Goal: Find specific page/section: Find specific page/section

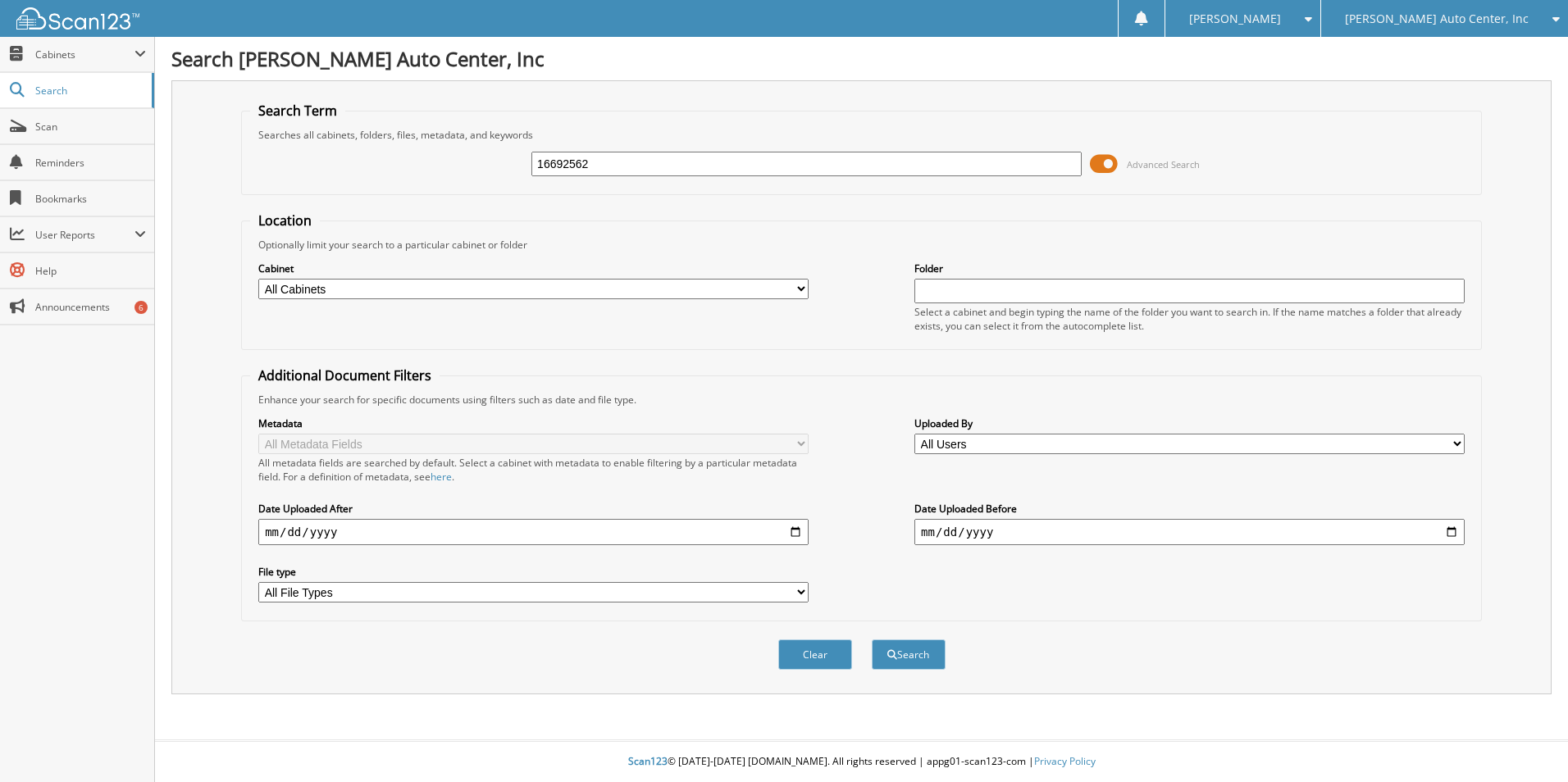
type input "16692562"
click at [872, 640] on button "Search" at bounding box center [909, 655] width 73 height 30
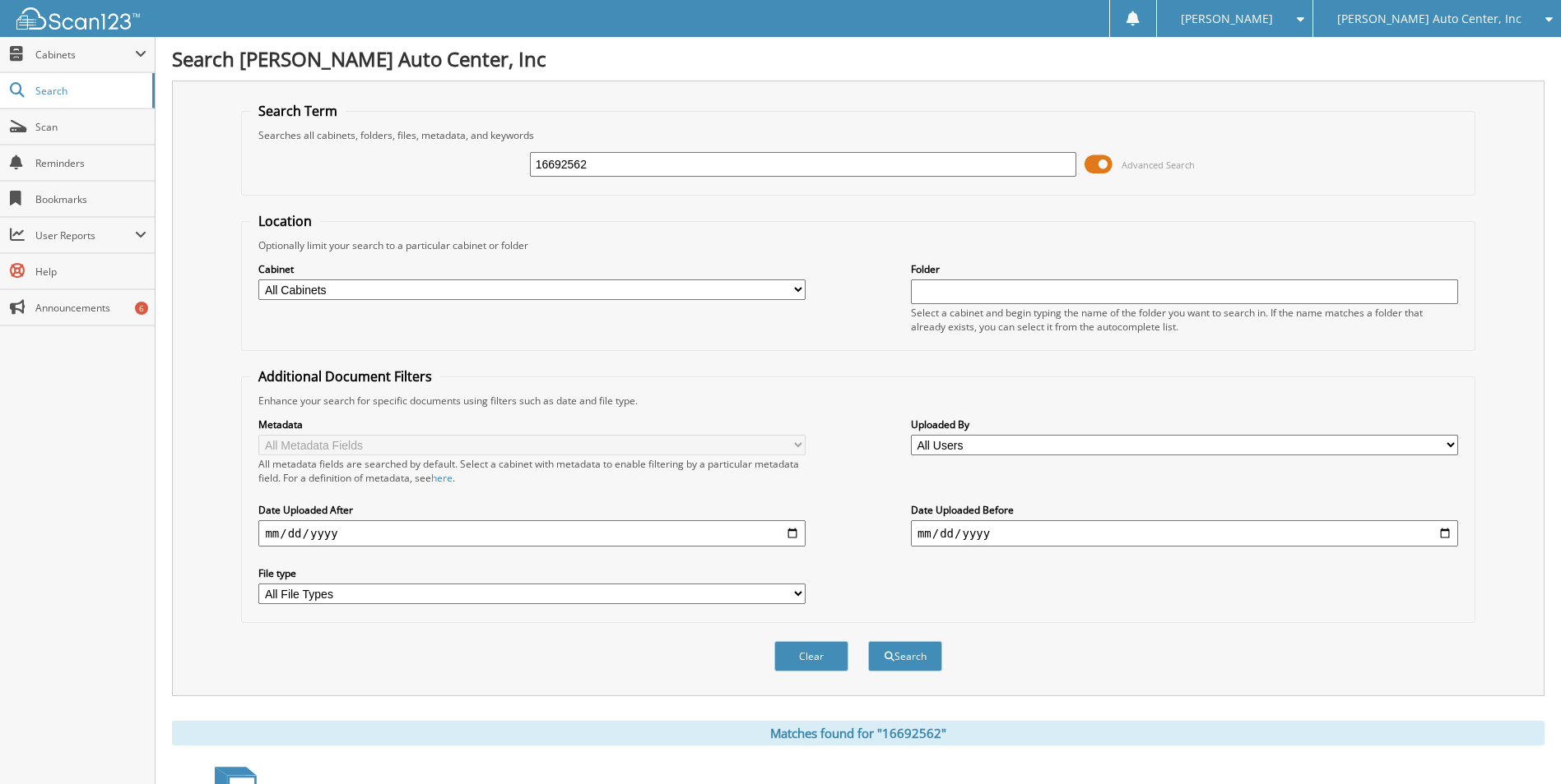
click at [1453, 15] on span "[PERSON_NAME] Auto Center, Inc" at bounding box center [1428, 18] width 184 height 10
click at [1459, 52] on link "H.G.F, Inc ( [PERSON_NAME] )" at bounding box center [1437, 51] width 248 height 29
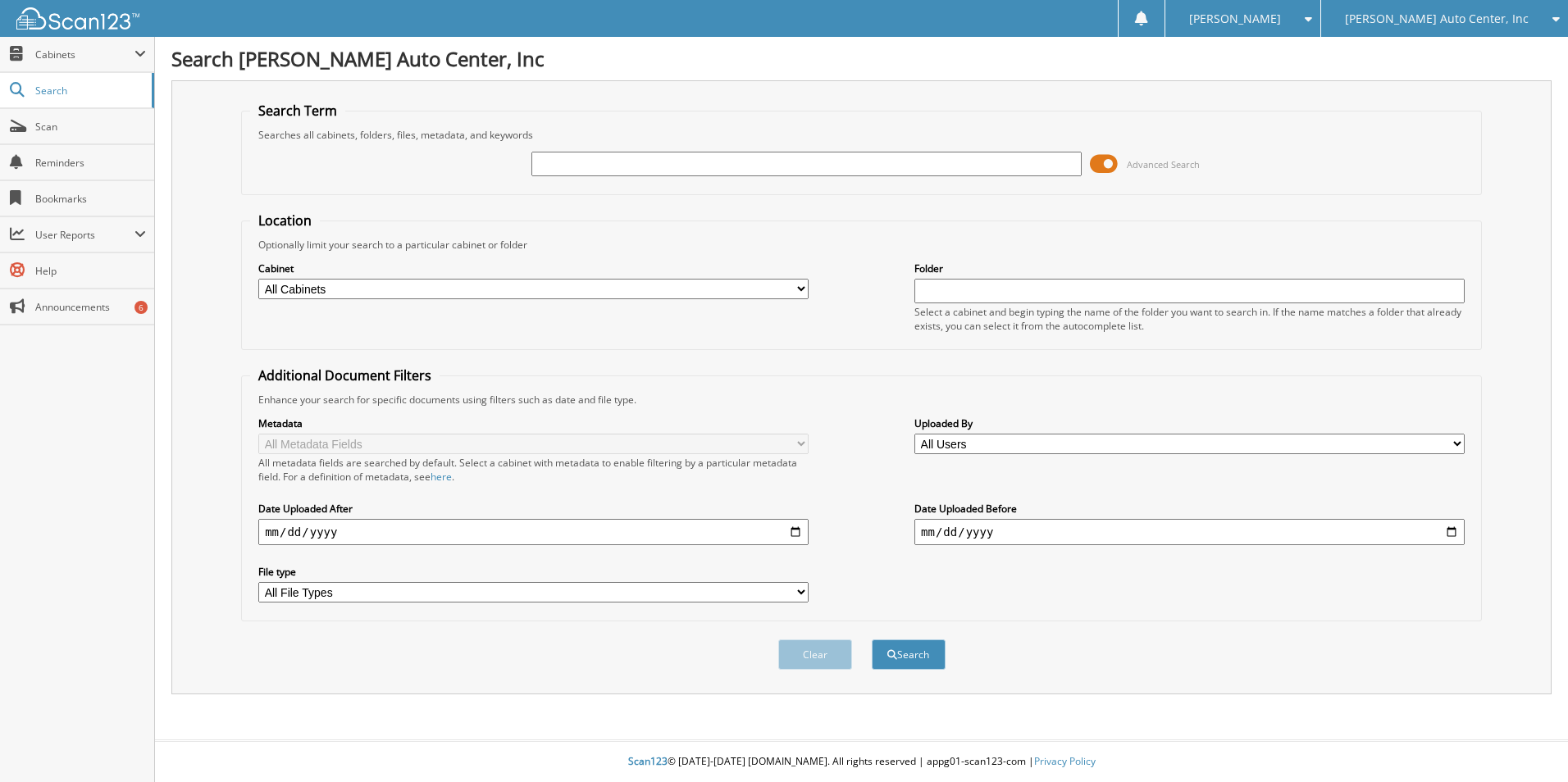
click at [751, 159] on input "text" at bounding box center [807, 163] width 550 height 24
paste input "[US_VEHICLE_IDENTIFICATION_NUMBER]"
type input "[US_VEHICLE_IDENTIFICATION_NUMBER]"
click at [872, 640] on button "Search" at bounding box center [909, 655] width 73 height 30
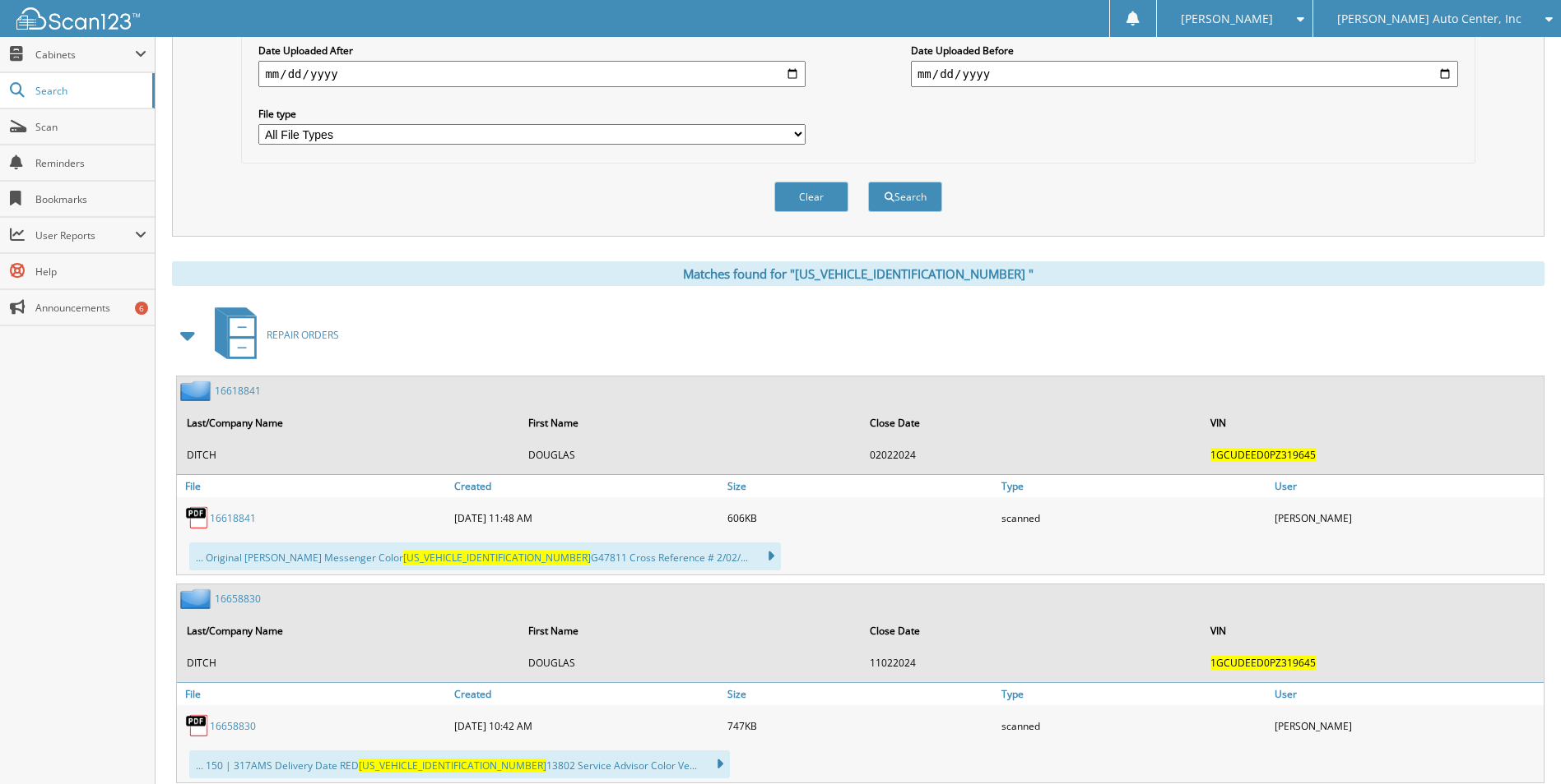
scroll to position [816, 0]
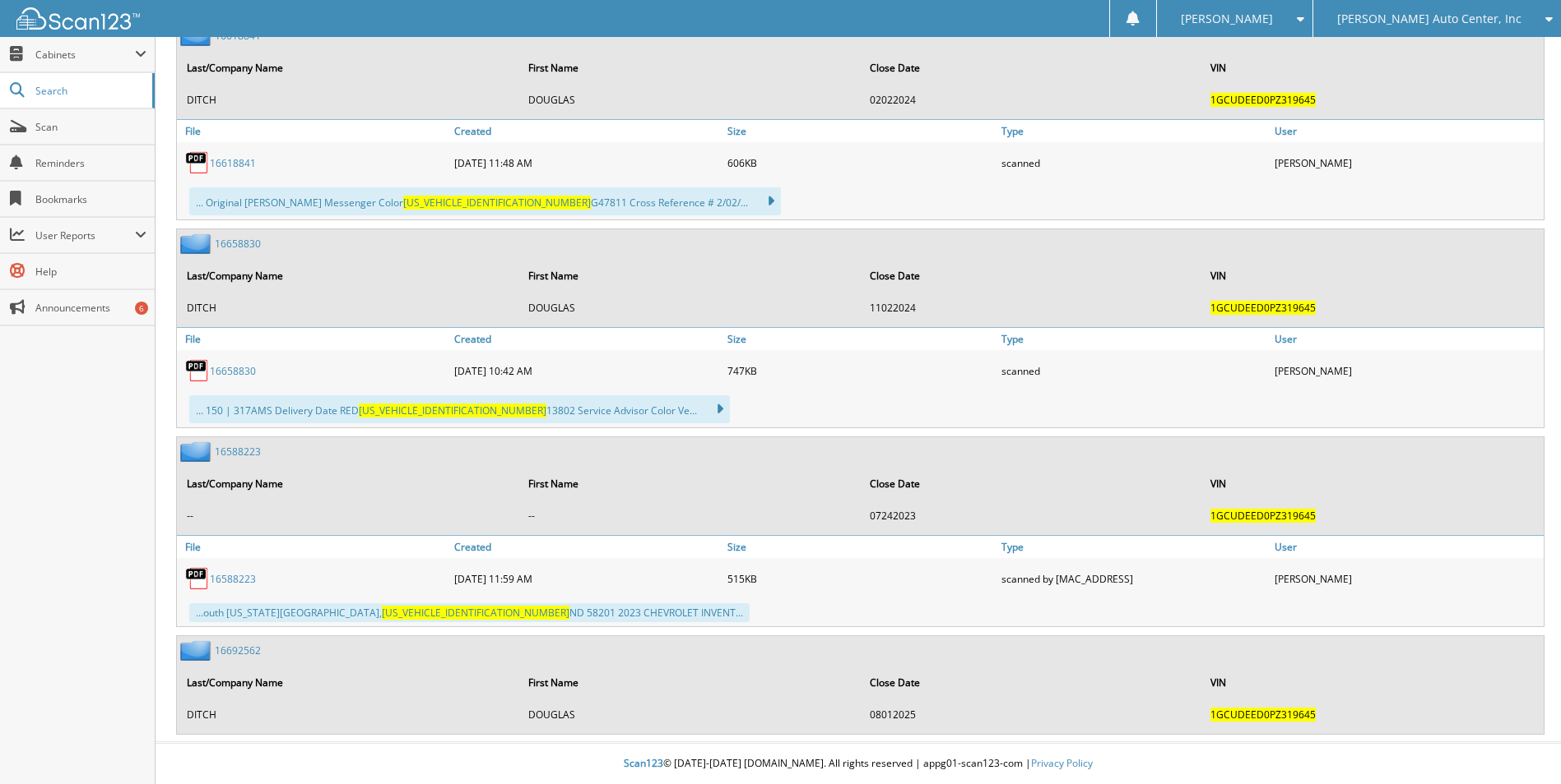
click at [238, 657] on link "1 6 6 9 2 5 6 2" at bounding box center [238, 650] width 46 height 14
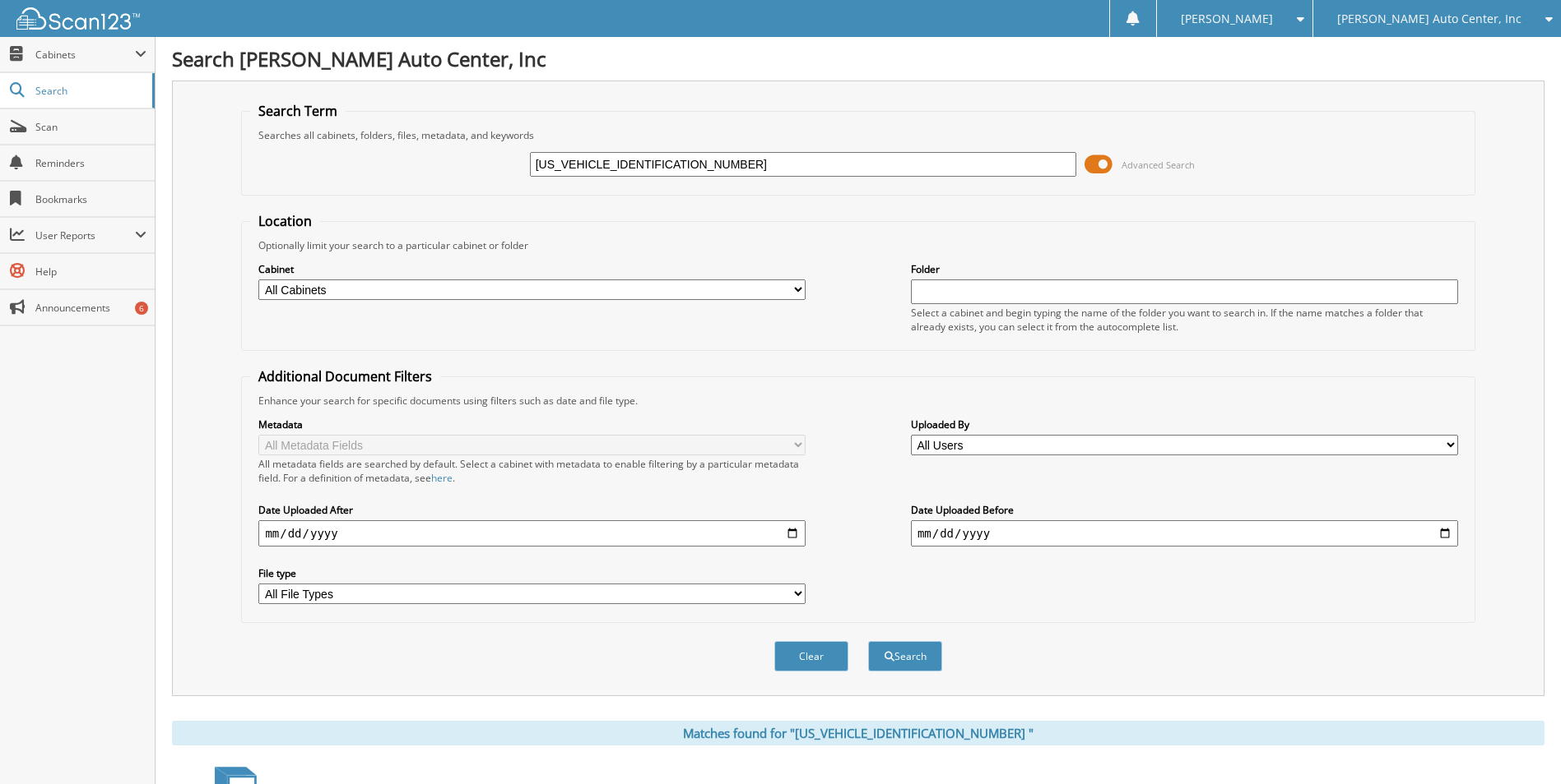
click at [801, 536] on input "date" at bounding box center [532, 533] width 547 height 26
click at [788, 535] on input "date" at bounding box center [532, 533] width 547 height 26
type input "[DATE]"
click at [1435, 529] on input "date" at bounding box center [1183, 533] width 547 height 26
click at [1446, 534] on input "date" at bounding box center [1183, 533] width 547 height 26
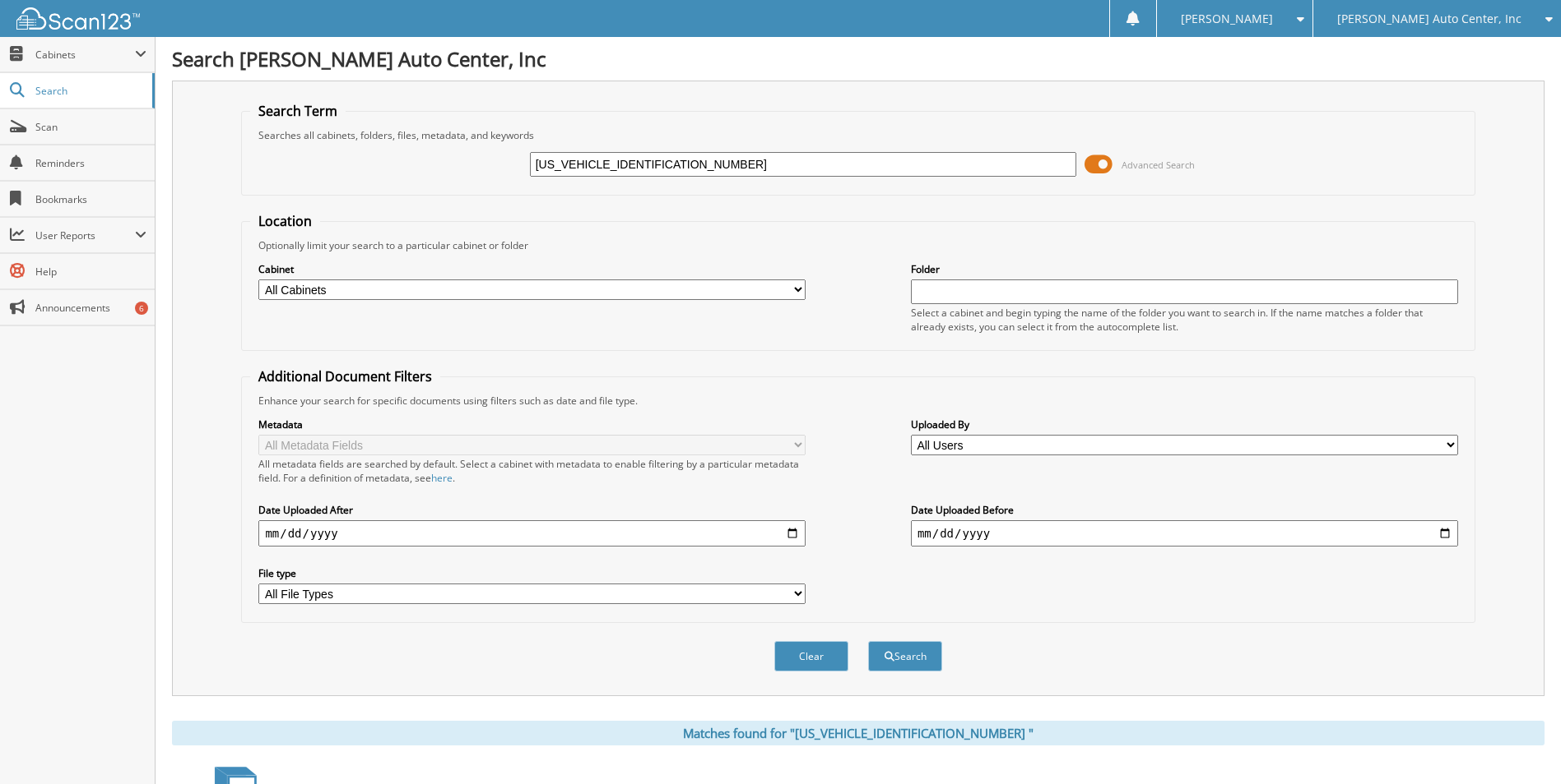
type input "[DATE]"
click at [925, 662] on button "Search" at bounding box center [904, 656] width 74 height 30
click at [70, 61] on span "Cabinets" at bounding box center [85, 54] width 100 height 14
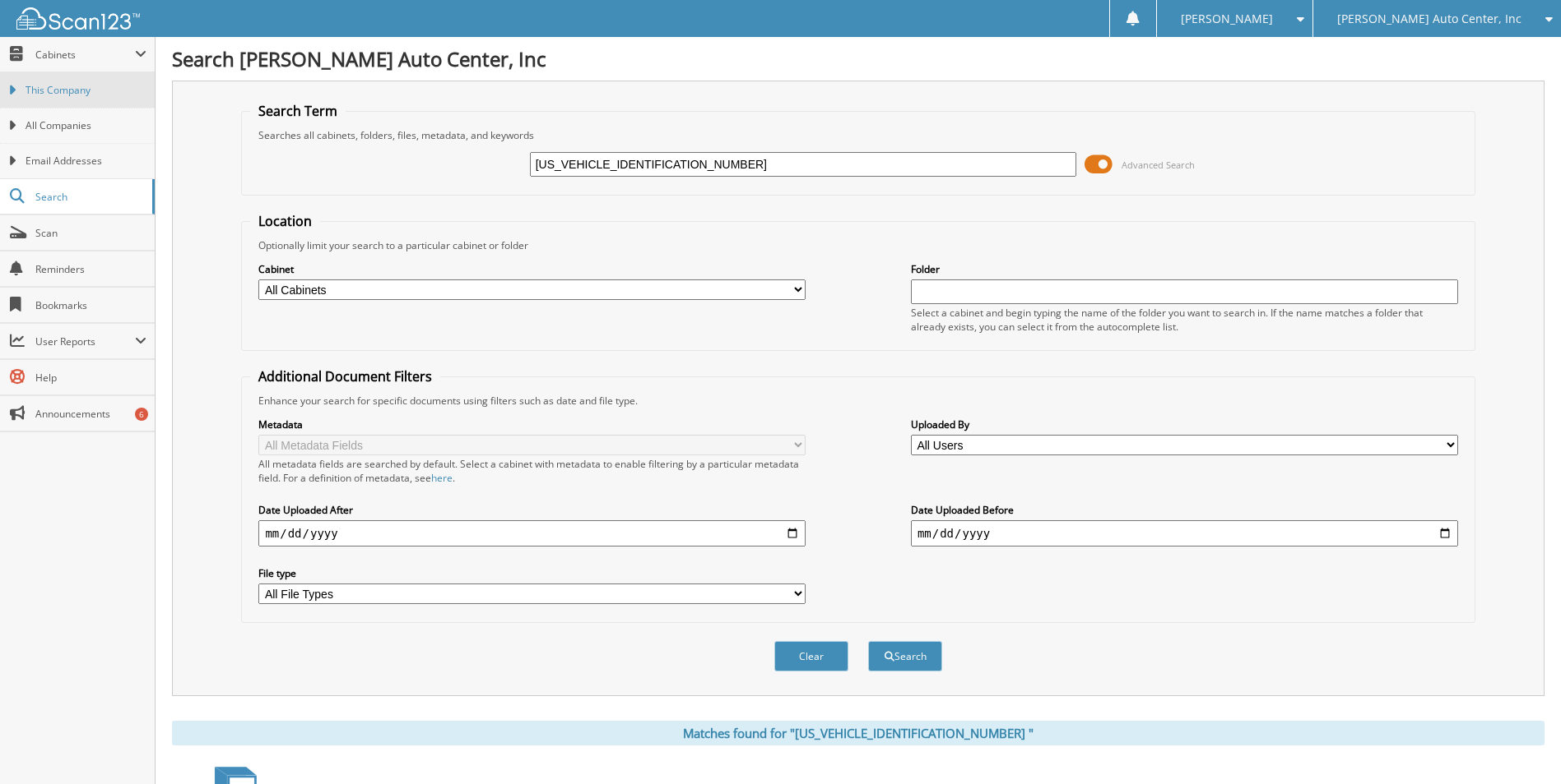
click at [55, 92] on span "This Company" at bounding box center [85, 90] width 121 height 15
